Goal: Transaction & Acquisition: Purchase product/service

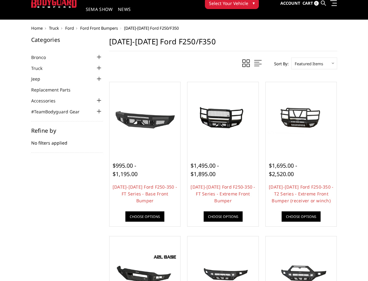
scroll to position [30, 0]
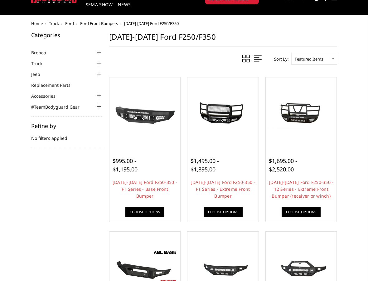
click at [292, 172] on span "$1,695.00 - $2,520.00" at bounding box center [283, 165] width 28 height 16
click at [281, 162] on span "$1,695.00 - $2,520.00" at bounding box center [283, 165] width 28 height 16
click at [311, 190] on link "[DATE]-[DATE] Ford F250-350 - T2 Series - Extreme Front Bumper (receiver or win…" at bounding box center [301, 189] width 65 height 20
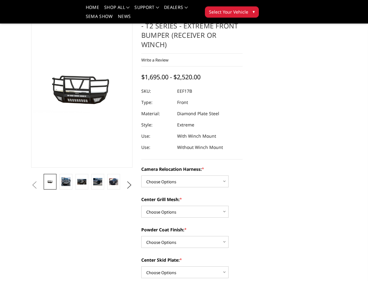
scroll to position [37, 0]
click at [65, 177] on img at bounding box center [65, 181] width 9 height 9
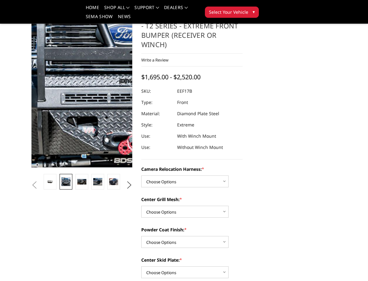
click at [69, 106] on img at bounding box center [120, 59] width 400 height 382
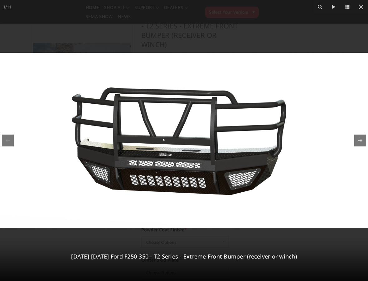
click at [360, 8] on icon at bounding box center [361, 7] width 4 height 4
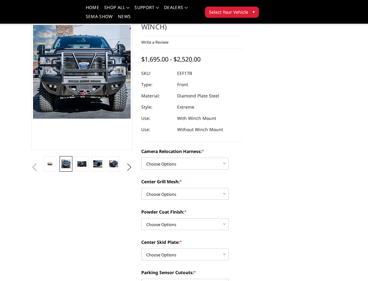
scroll to position [60, 0]
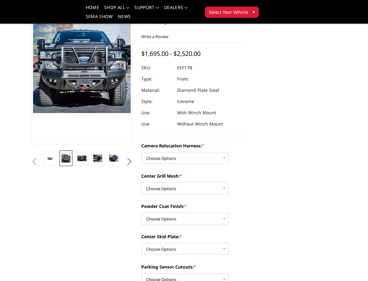
click at [217, 152] on select "Choose Options Without camera harness With camera harness" at bounding box center [184, 158] width 87 height 12
select select "3786"
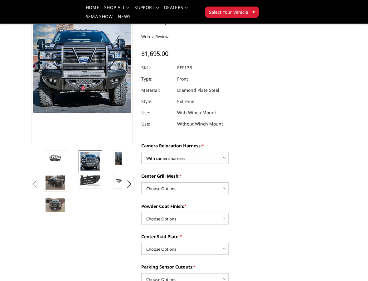
click at [210, 183] on select "Choose Options Without expanded metal With expanded metal" at bounding box center [184, 188] width 87 height 12
click at [200, 183] on select "Choose Options Without expanded metal With expanded metal" at bounding box center [184, 188] width 87 height 12
click at [211, 183] on select "Choose Options Without expanded metal With expanded metal" at bounding box center [184, 188] width 87 height 12
click at [206, 184] on select "Choose Options Without expanded metal With expanded metal" at bounding box center [184, 188] width 87 height 12
select select "3785"
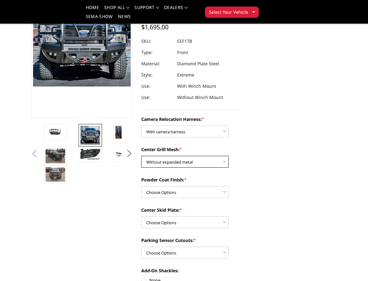
scroll to position [87, 0]
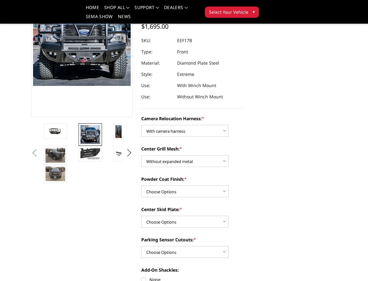
click at [198, 186] on select "Choose Options Textured Black Powder Coat Gloss Black Powder Coat Bare Metal" at bounding box center [184, 191] width 87 height 12
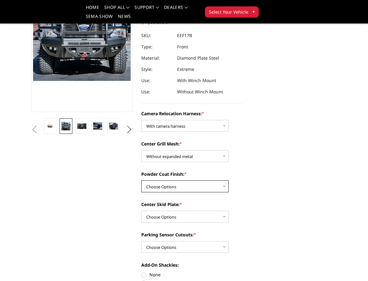
scroll to position [92, 0]
click at [195, 180] on select "Choose Options Textured Black Powder Coat Gloss Black Powder Coat Bare Metal" at bounding box center [184, 186] width 87 height 12
select select "3781"
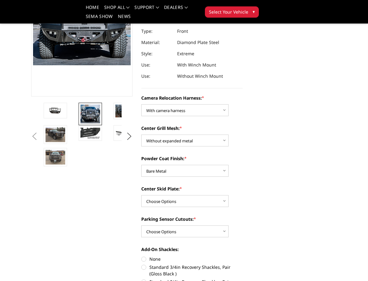
click at [199, 195] on select "Choose Options Winch Mount Skid Plate Standard Skid Plate (included) 2" Receive…" at bounding box center [184, 201] width 87 height 12
select select "3778"
click at [213, 195] on select "Choose Options Winch Mount Skid Plate Standard Skid Plate (included) 2" Receive…" at bounding box center [184, 201] width 87 height 12
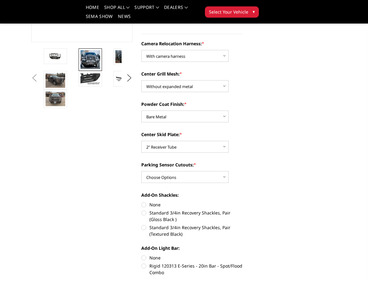
click at [196, 172] on select "Choose Options No - Without Parking Sensor Cutouts" at bounding box center [184, 177] width 87 height 12
click at [198, 172] on select "Choose Options No - Without Parking Sensor Cutouts" at bounding box center [184, 177] width 87 height 12
select select "3777"
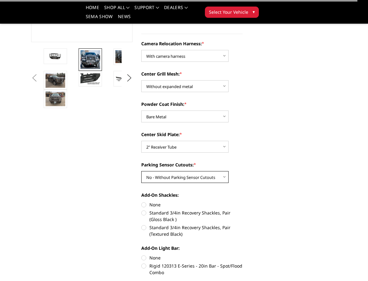
click at [193, 171] on select "Choose Options No - Without Parking Sensor Cutouts" at bounding box center [184, 177] width 87 height 12
select select
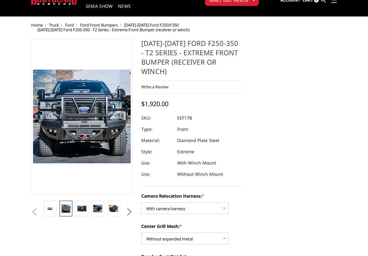
scroll to position [0, 0]
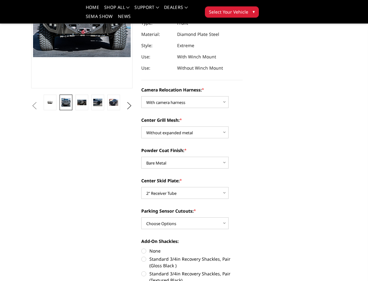
click at [212, 157] on select "Choose Options Textured Black Powder Coat Gloss Black Powder Coat Bare Metal" at bounding box center [184, 163] width 87 height 12
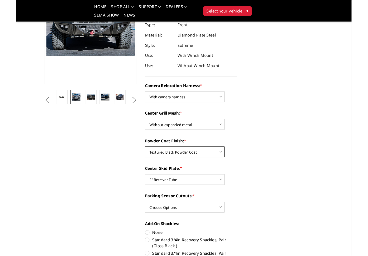
scroll to position [136, 0]
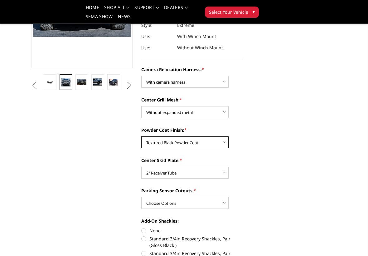
click at [210, 138] on select "Choose Options Textured Black Powder Coat Gloss Black Powder Coat Bare Metal" at bounding box center [184, 142] width 87 height 12
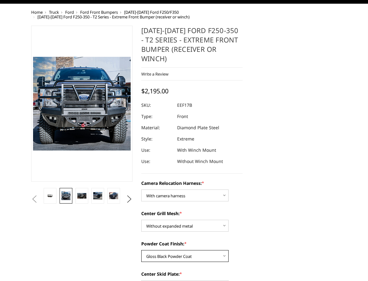
scroll to position [47, 0]
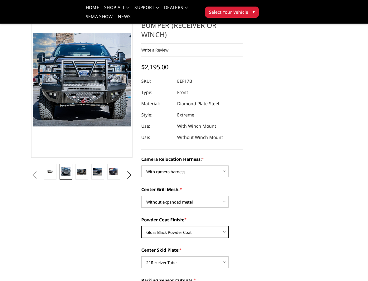
click at [217, 226] on select "Choose Options Textured Black Powder Coat Gloss Black Powder Coat Bare Metal" at bounding box center [184, 232] width 87 height 12
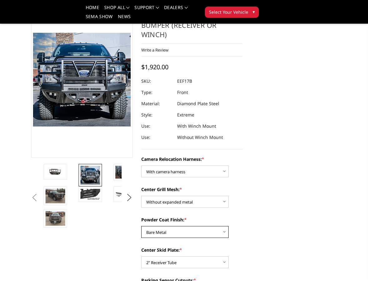
click at [216, 226] on select "Choose Options Textured Black Powder Coat Gloss Black Powder Coat Bare Metal" at bounding box center [184, 232] width 87 height 12
select select "3783"
click at [57, 168] on img at bounding box center [56, 171] width 20 height 9
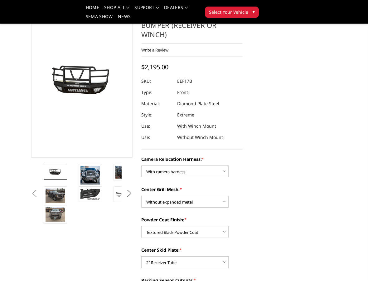
click at [88, 170] on img at bounding box center [91, 175] width 20 height 19
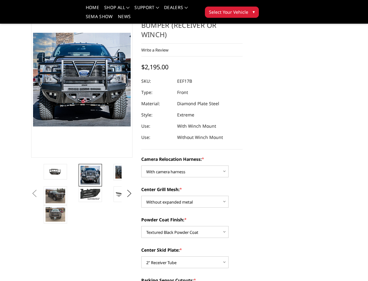
click at [88, 192] on img at bounding box center [91, 194] width 20 height 11
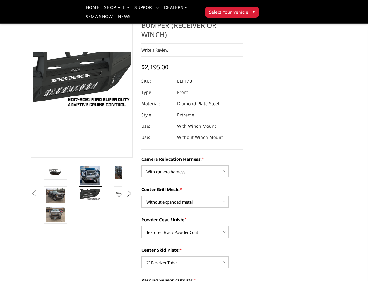
click at [118, 189] on img at bounding box center [125, 194] width 20 height 11
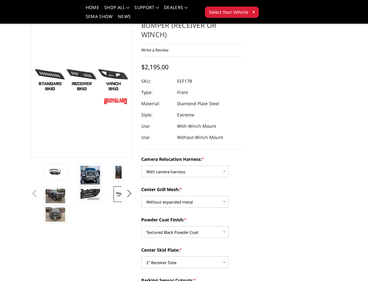
click at [39, 191] on button "Previous" at bounding box center [34, 193] width 9 height 9
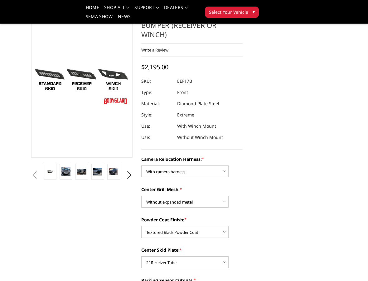
click at [39, 170] on button "Previous" at bounding box center [34, 174] width 9 height 9
click at [31, 170] on button "Previous" at bounding box center [34, 174] width 9 height 9
click at [39, 170] on button "Previous" at bounding box center [34, 174] width 9 height 9
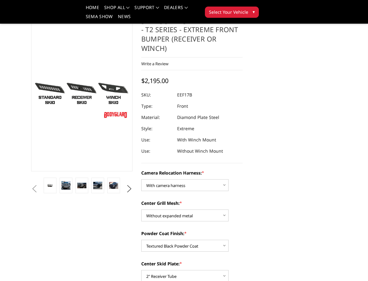
scroll to position [37, 0]
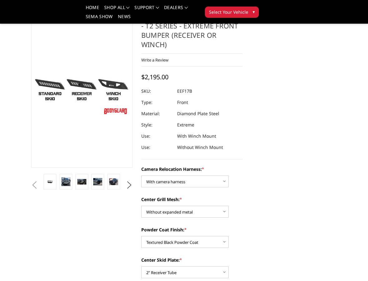
click at [80, 179] on img at bounding box center [81, 182] width 9 height 6
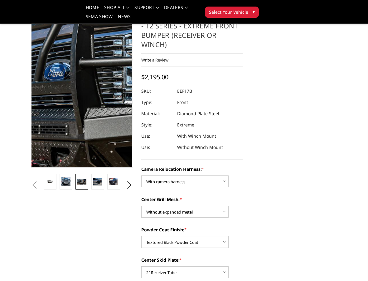
click at [59, 91] on img at bounding box center [149, 85] width 400 height 259
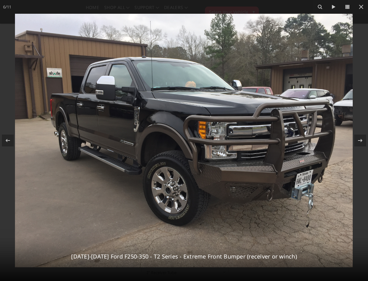
click at [362, 5] on icon at bounding box center [361, 6] width 7 height 7
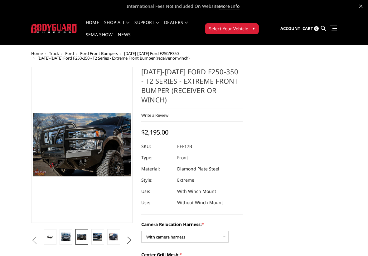
scroll to position [3, 0]
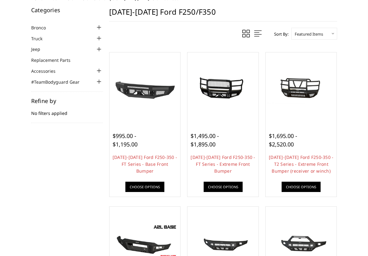
click at [228, 155] on link "2017-2022 Ford F250-350 - FT Series - Extreme Front Bumper" at bounding box center [223, 164] width 65 height 20
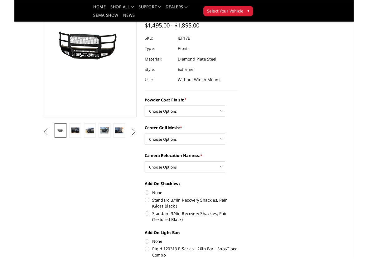
scroll to position [73, 0]
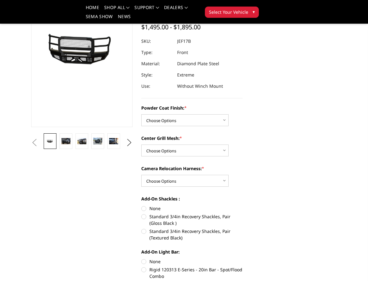
click at [68, 145] on link at bounding box center [66, 141] width 13 height 16
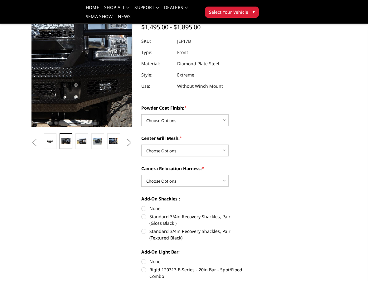
click at [74, 64] on img at bounding box center [107, 38] width 400 height 266
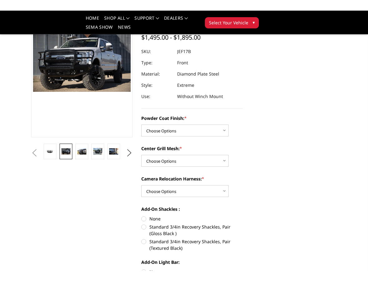
scroll to position [53, 0]
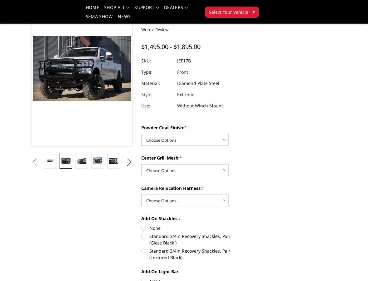
click at [213, 139] on select "Choose Options Bare Metal Gloss Black Powder Coat Textured Black Powder Coat" at bounding box center [184, 140] width 87 height 12
select select "3223"
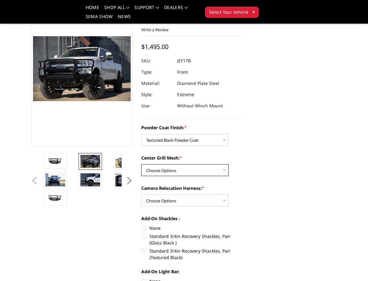
click at [226, 169] on select "Choose Options WITH Expanded Metal in Center Grill WITHOUT Expanded Metal in Ce…" at bounding box center [184, 170] width 87 height 12
select select "3225"
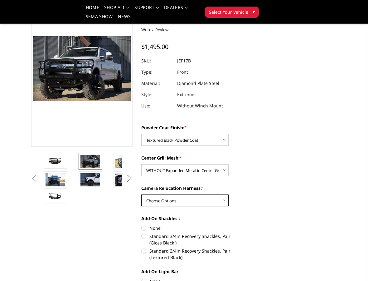
click at [218, 199] on select "Choose Options WITH Camera Relocation Harness WITHOUT Camera Relocation Harness" at bounding box center [184, 200] width 87 height 12
select select "3226"
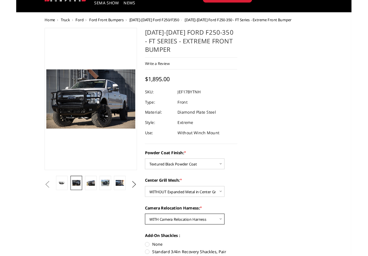
scroll to position [56, 0]
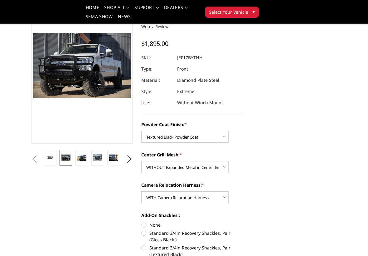
click at [83, 160] on img at bounding box center [81, 158] width 9 height 6
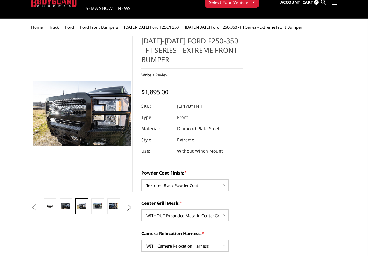
scroll to position [26, 0]
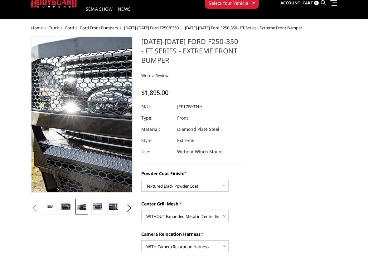
click at [51, 119] on img at bounding box center [175, 112] width 400 height 266
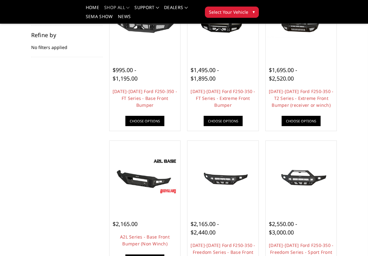
scroll to position [96, 0]
